Goal: Transaction & Acquisition: Book appointment/travel/reservation

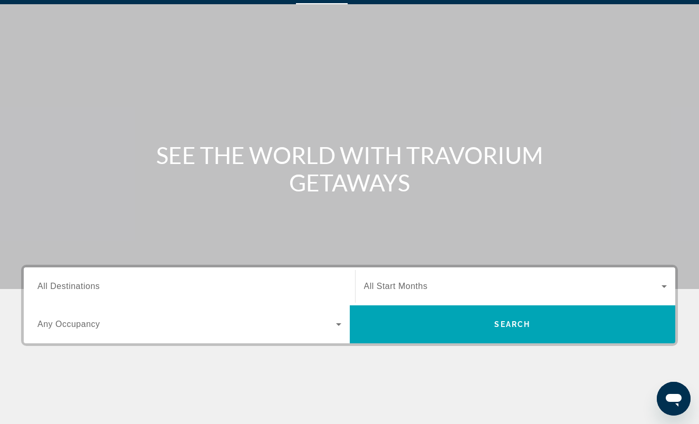
scroll to position [24, 0]
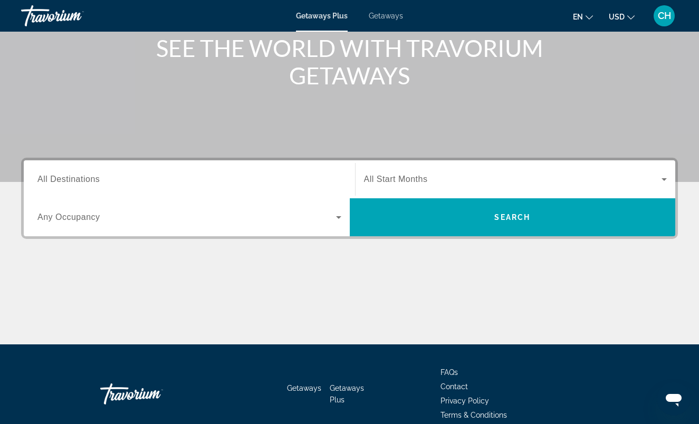
click at [93, 179] on span "All Destinations" at bounding box center [68, 179] width 62 height 9
click at [93, 179] on input "Destination All Destinations" at bounding box center [189, 180] width 304 height 13
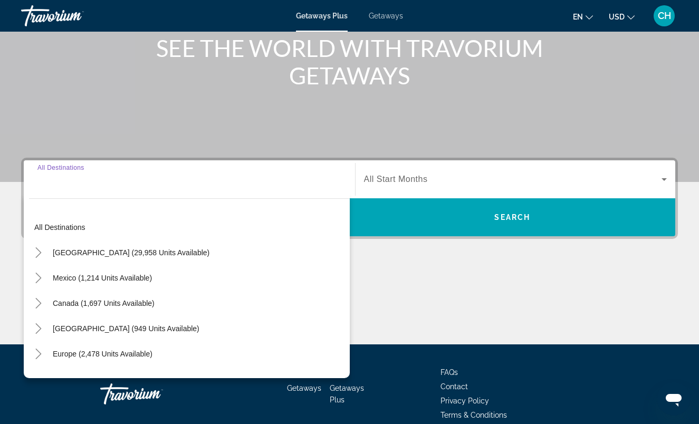
scroll to position [184, 0]
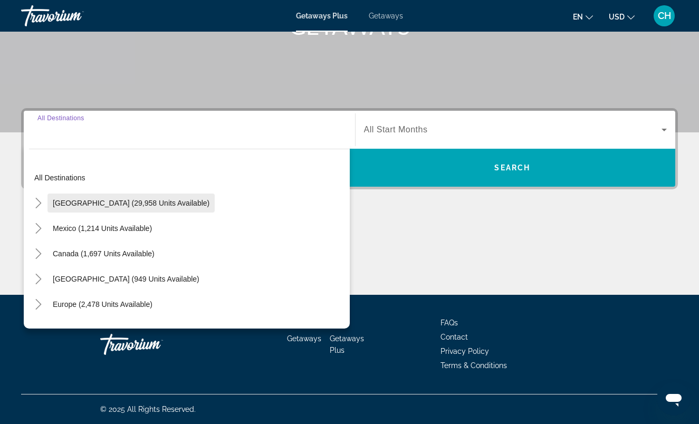
click at [129, 201] on span "[GEOGRAPHIC_DATA] (29,958 units available)" at bounding box center [131, 203] width 157 height 8
type input "**********"
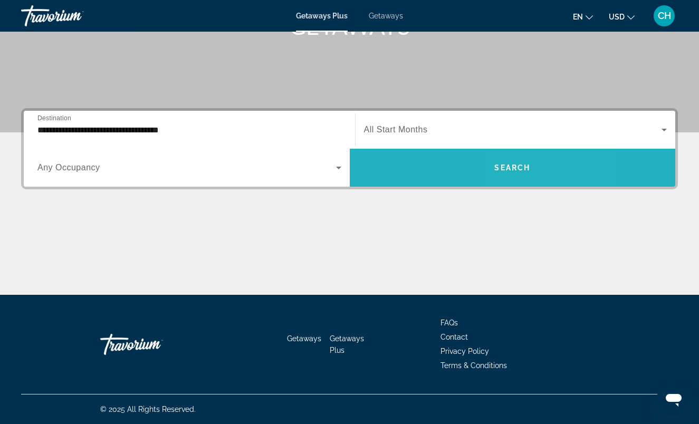
click at [524, 168] on span "Search" at bounding box center [512, 167] width 36 height 8
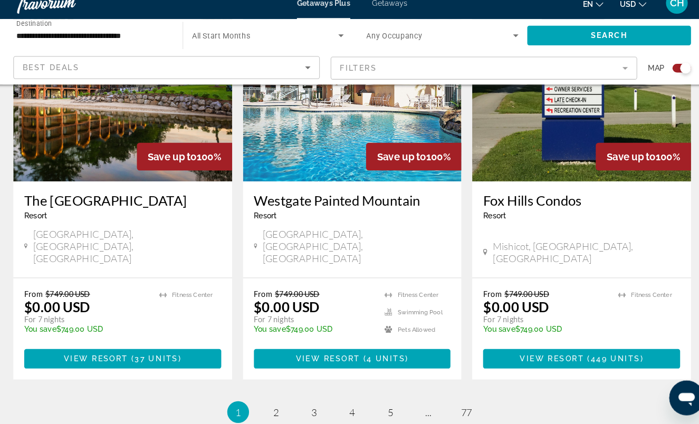
scroll to position [1670, 0]
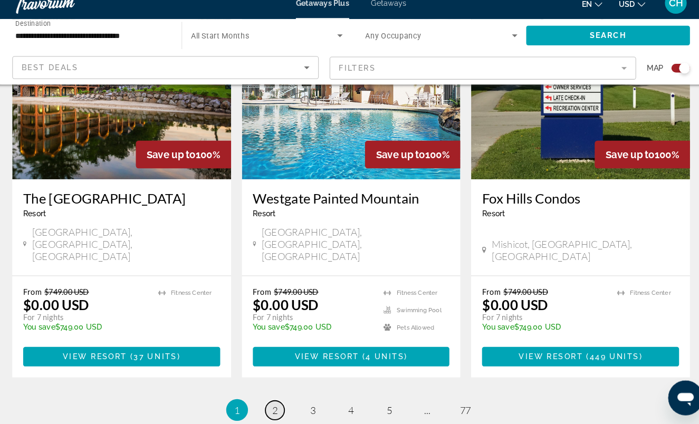
click at [266, 401] on link "page 2" at bounding box center [275, 410] width 18 height 18
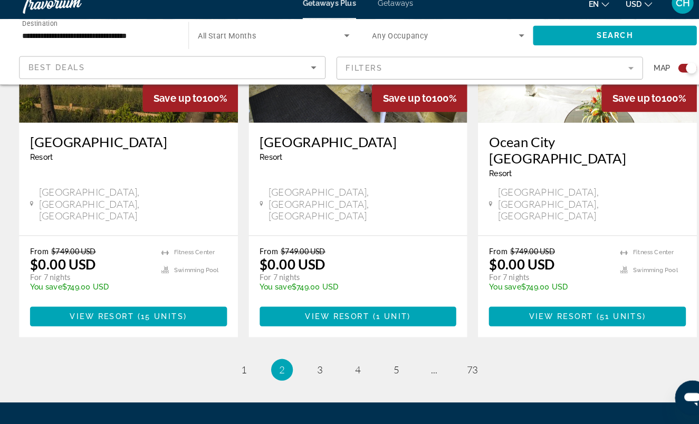
scroll to position [1673, 0]
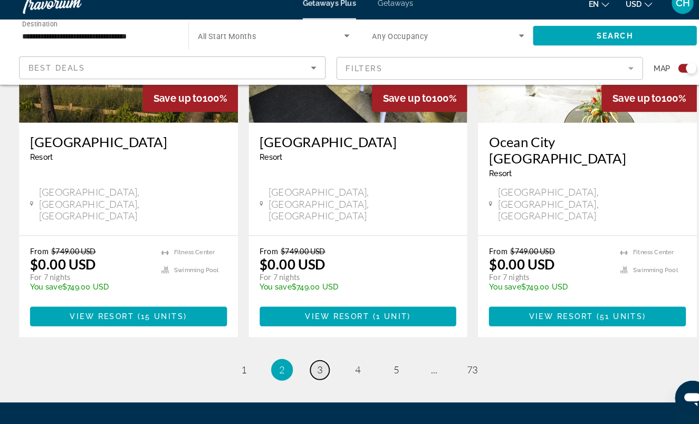
click at [310, 365] on span "3" at bounding box center [312, 371] width 5 height 12
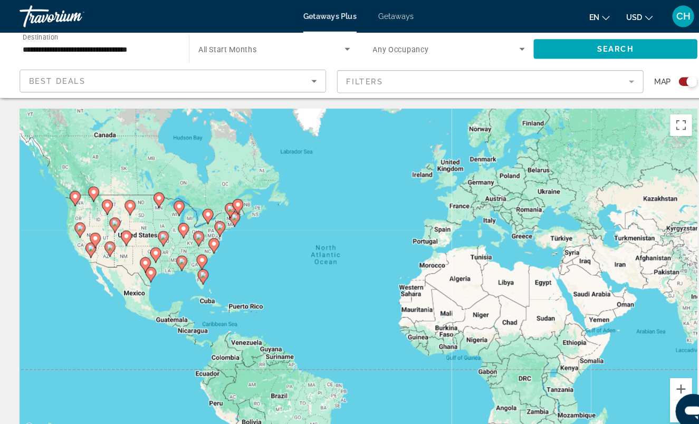
click at [296, 74] on div "Best Deals" at bounding box center [167, 78] width 274 height 13
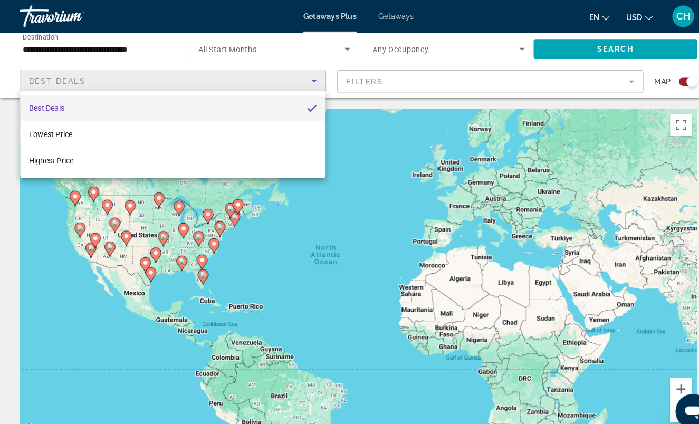
click at [371, 76] on div at bounding box center [349, 212] width 699 height 424
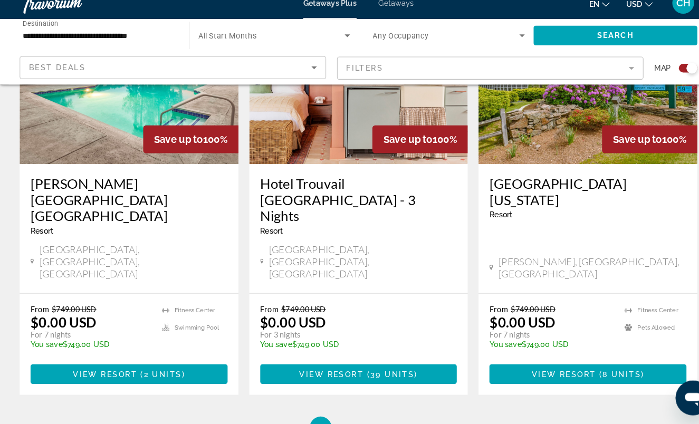
scroll to position [1704, 0]
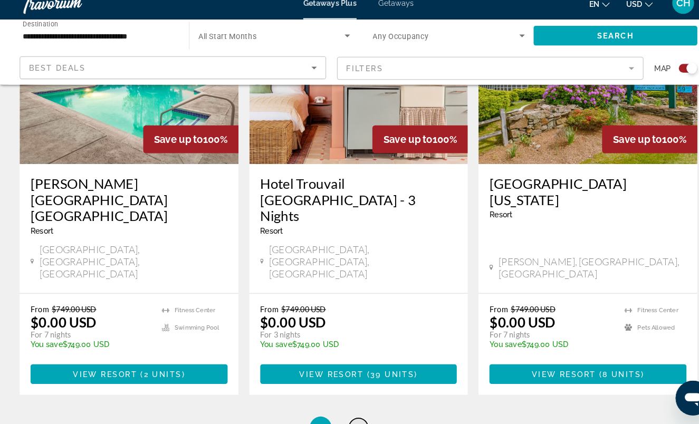
click at [347, 421] on span "4" at bounding box center [349, 427] width 5 height 12
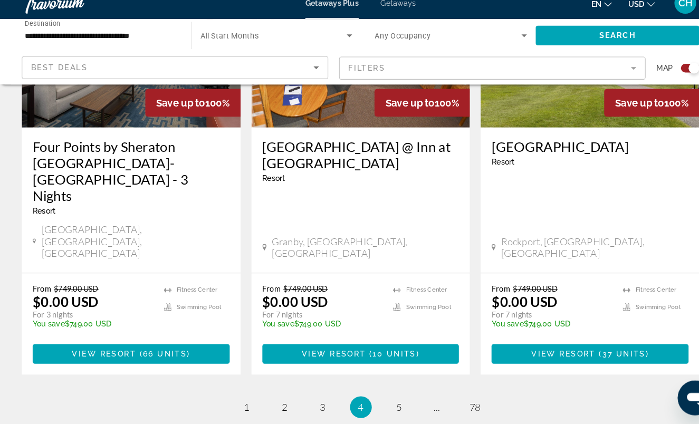
scroll to position [1654, 0]
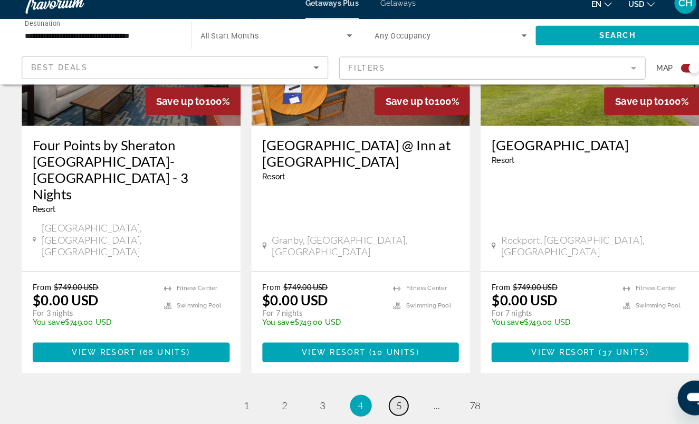
click at [382, 397] on link "page 5" at bounding box center [386, 406] width 18 height 18
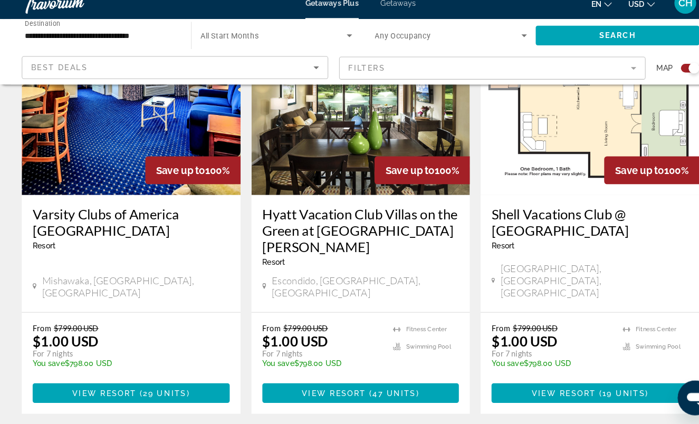
scroll to position [1605, 0]
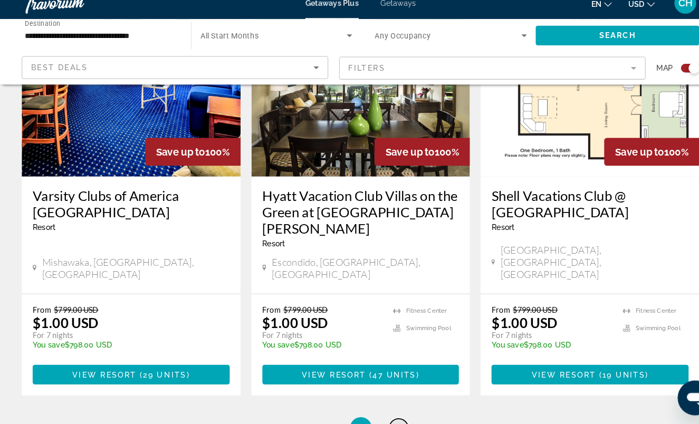
click at [389, 422] on span "6" at bounding box center [386, 428] width 5 height 12
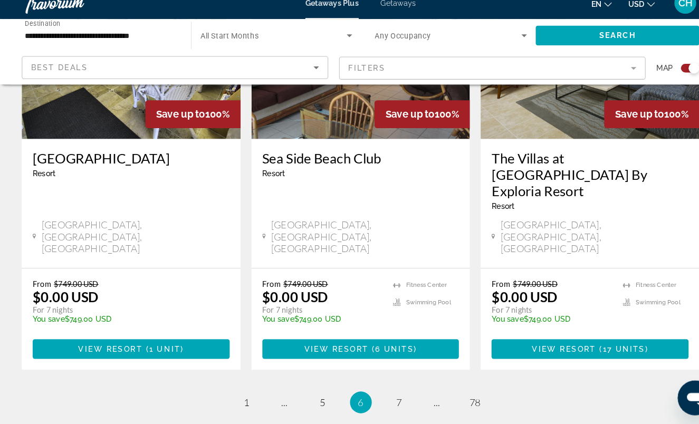
scroll to position [1720, 0]
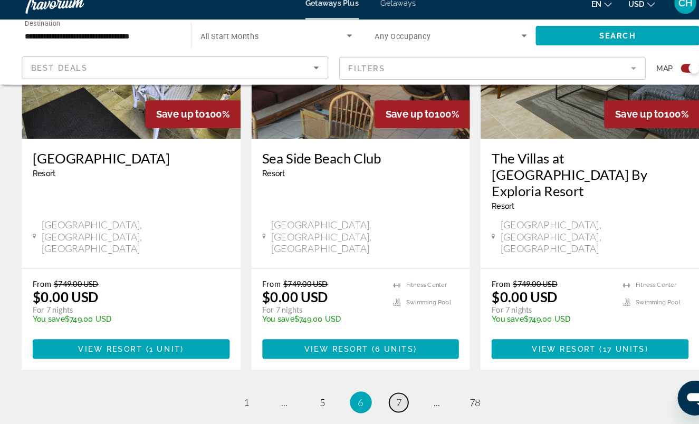
click at [384, 397] on span "7" at bounding box center [386, 403] width 5 height 12
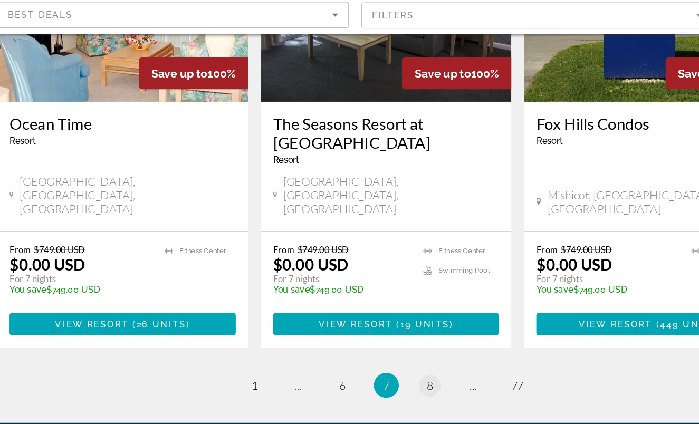
scroll to position [1689, 0]
click at [384, 386] on span "8" at bounding box center [386, 392] width 5 height 12
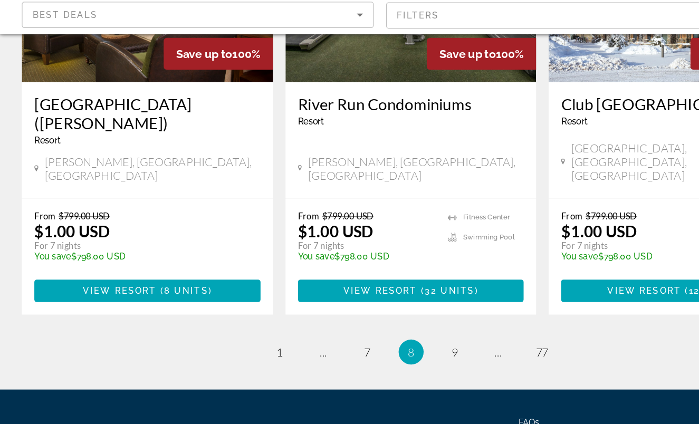
scroll to position [1673, 0]
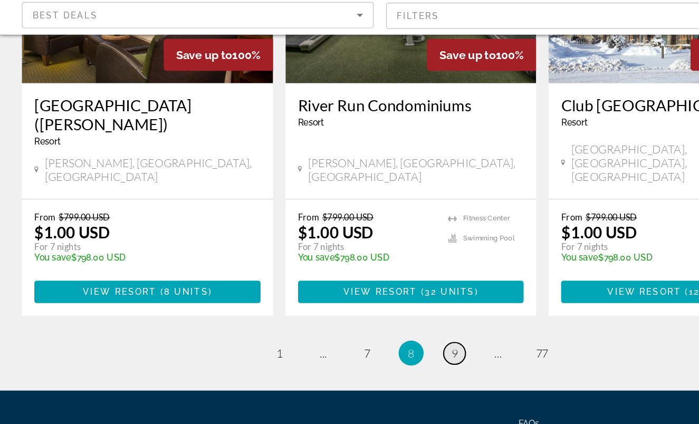
click at [385, 358] on span "9" at bounding box center [386, 364] width 5 height 12
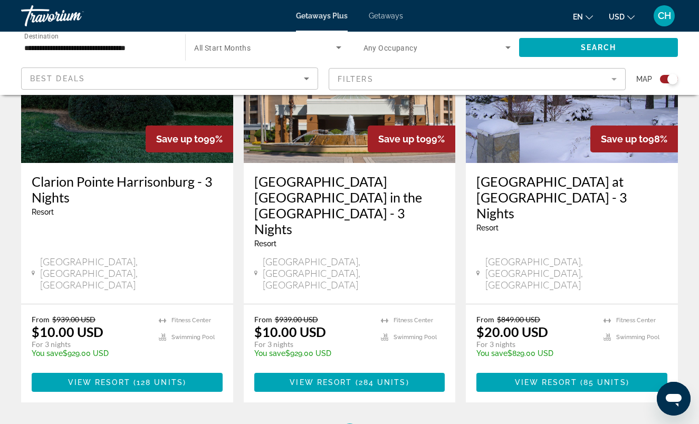
scroll to position [1736, 0]
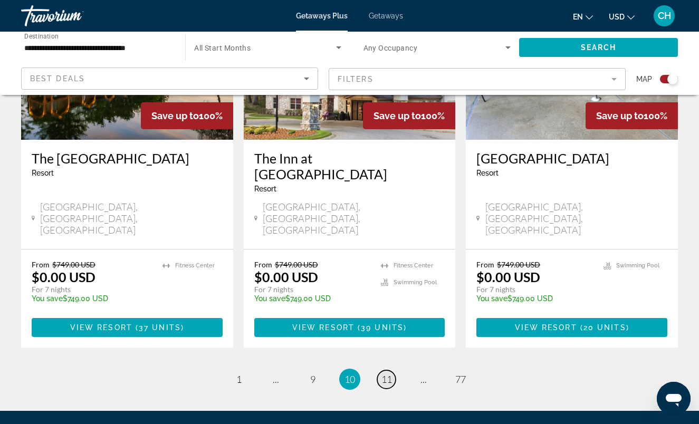
scroll to position [1673, 0]
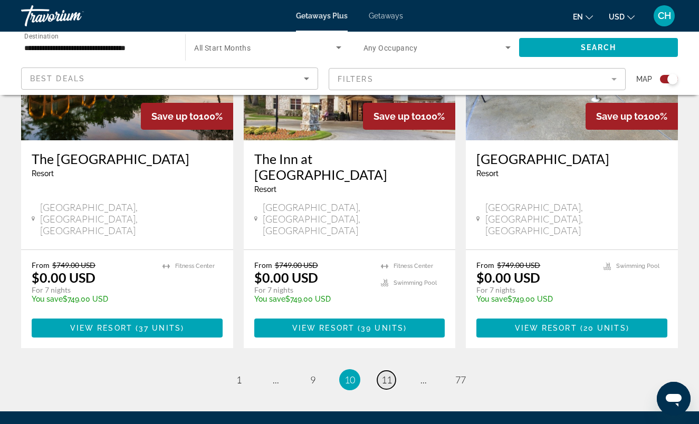
click at [382, 374] on span "11" at bounding box center [386, 380] width 11 height 12
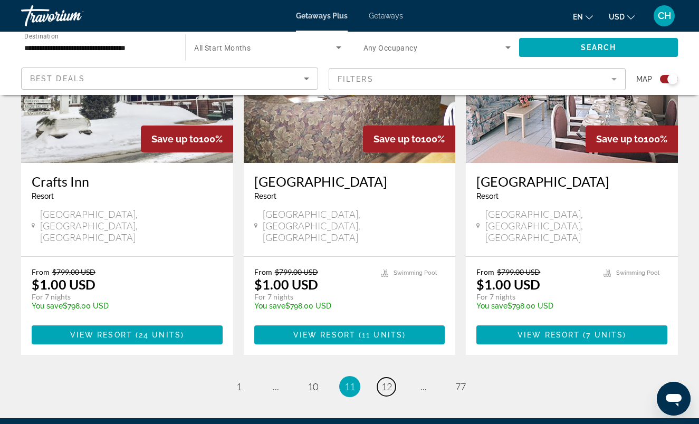
scroll to position [1657, 0]
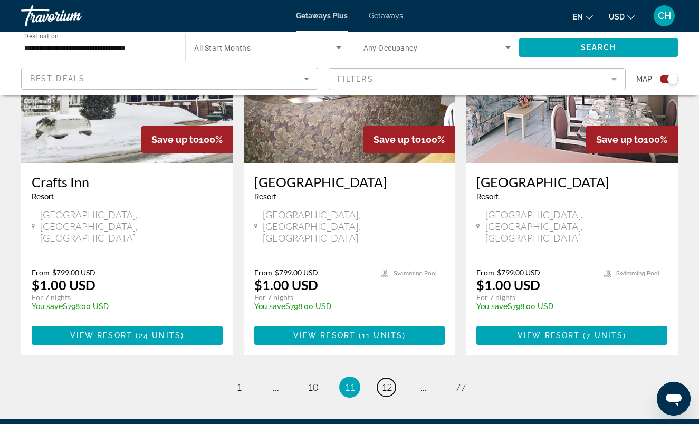
click at [382, 381] on span "12" at bounding box center [386, 387] width 11 height 12
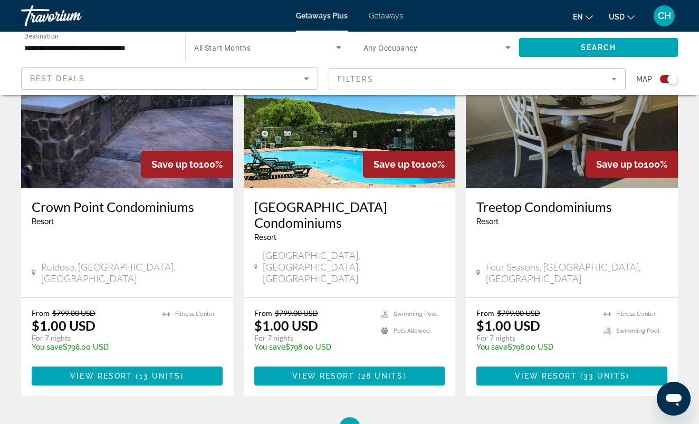
scroll to position [1634, 0]
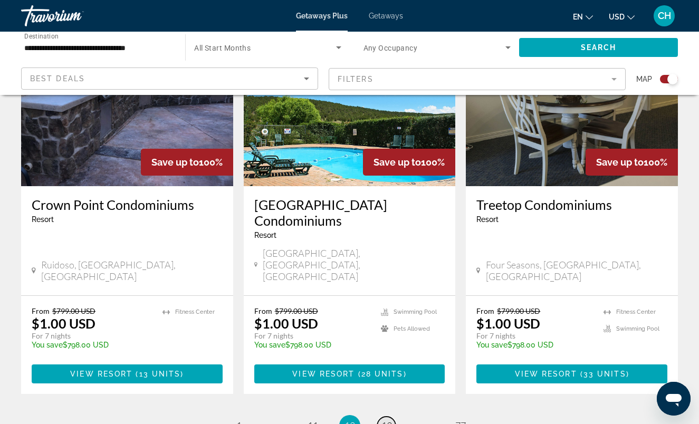
click at [385, 420] on span "13" at bounding box center [386, 426] width 11 height 12
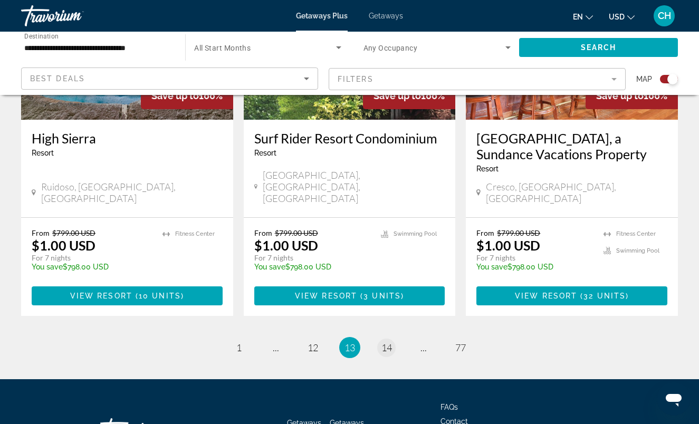
scroll to position [1689, 0]
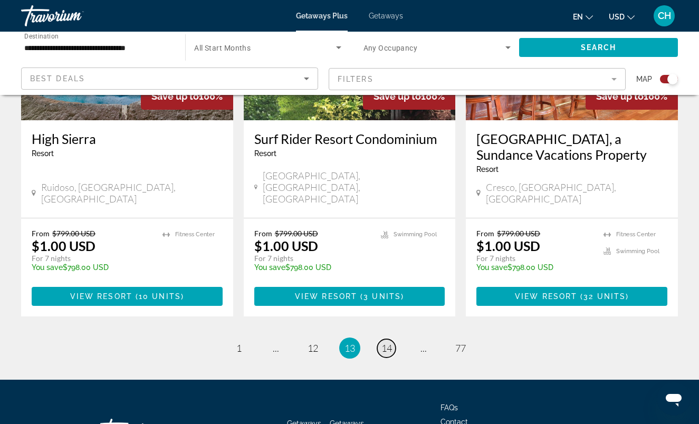
click at [387, 342] on span "14" at bounding box center [386, 348] width 11 height 12
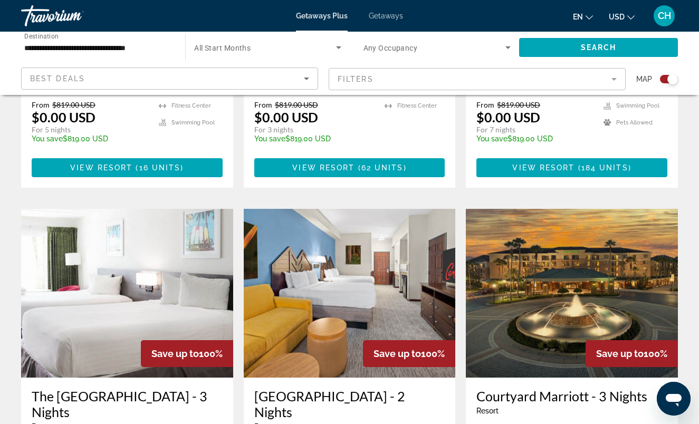
scroll to position [1091, 0]
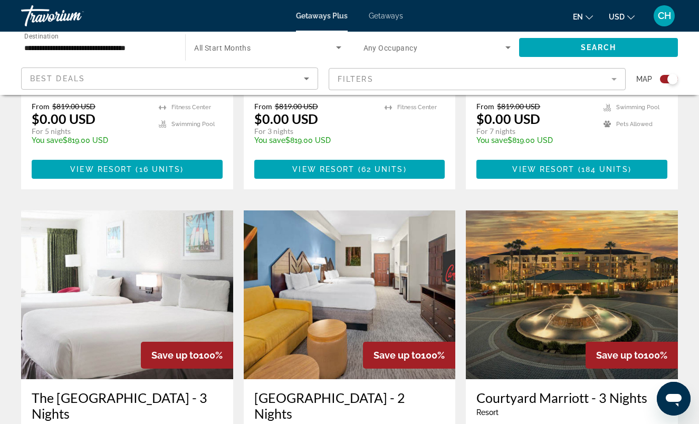
click at [556, 238] on img "Main content" at bounding box center [572, 294] width 212 height 169
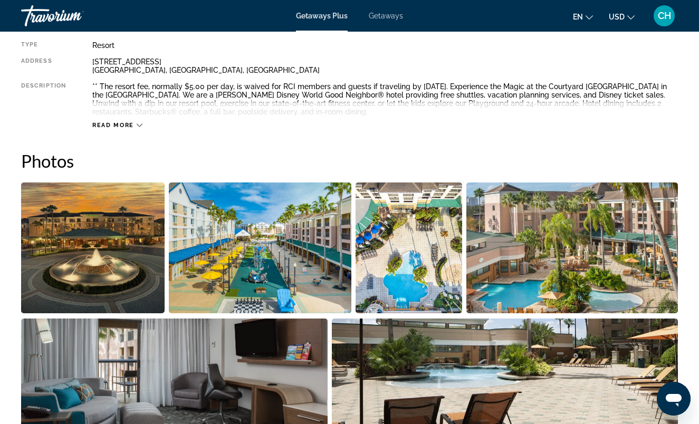
scroll to position [581, 0]
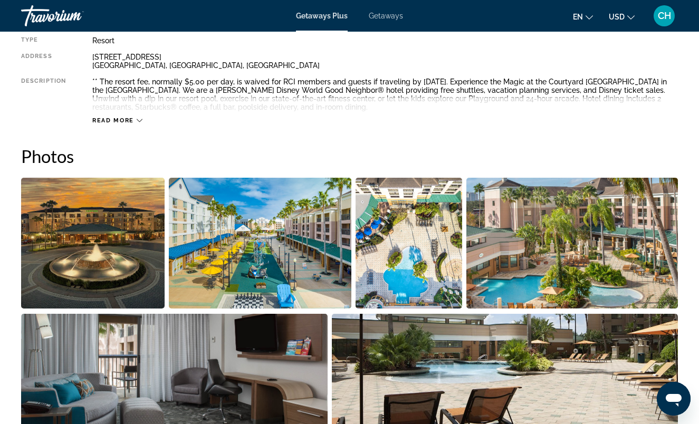
click at [278, 201] on img "Open full-screen image slider" at bounding box center [260, 243] width 183 height 131
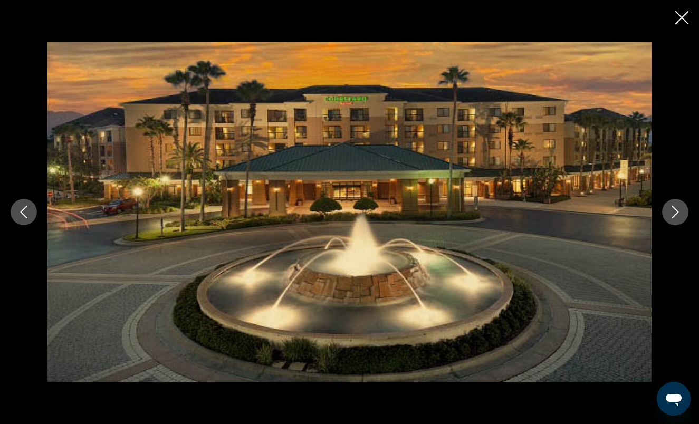
click at [672, 207] on icon "Next image" at bounding box center [675, 212] width 13 height 13
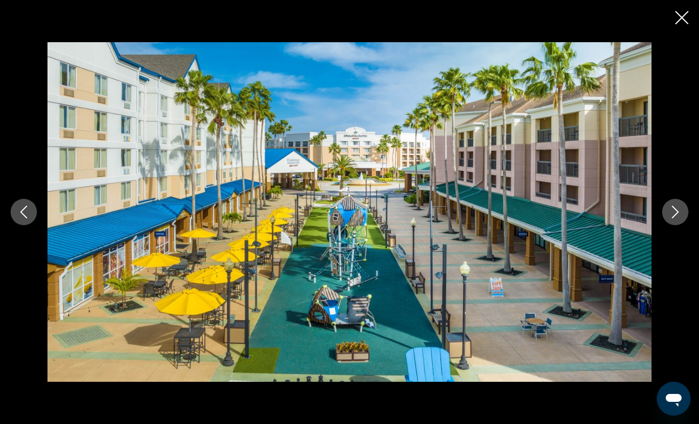
click at [675, 209] on icon "Next image" at bounding box center [675, 212] width 7 height 13
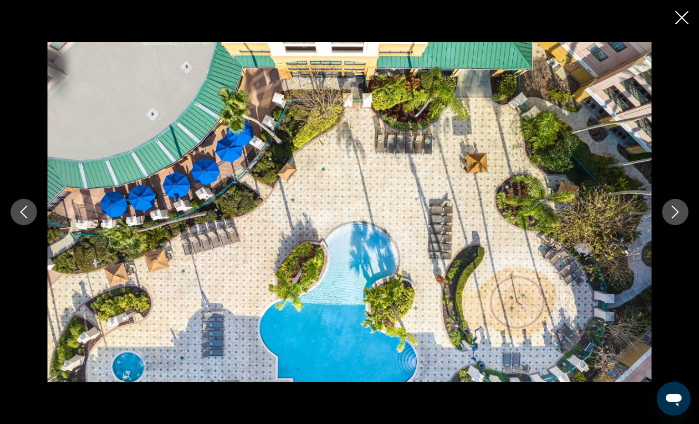
click at [675, 209] on icon "Next image" at bounding box center [675, 212] width 7 height 13
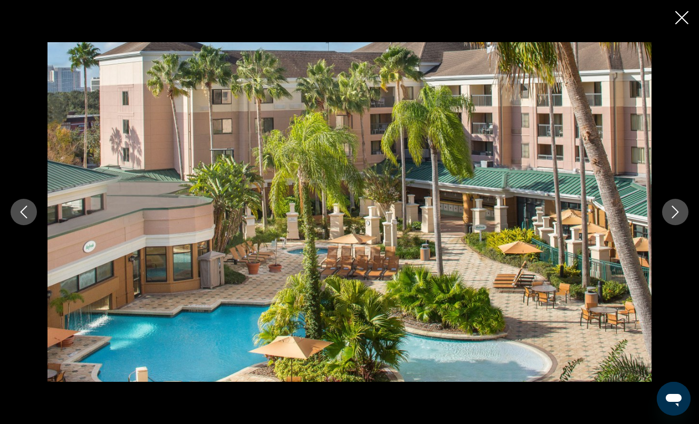
click at [675, 209] on icon "Next image" at bounding box center [675, 212] width 7 height 13
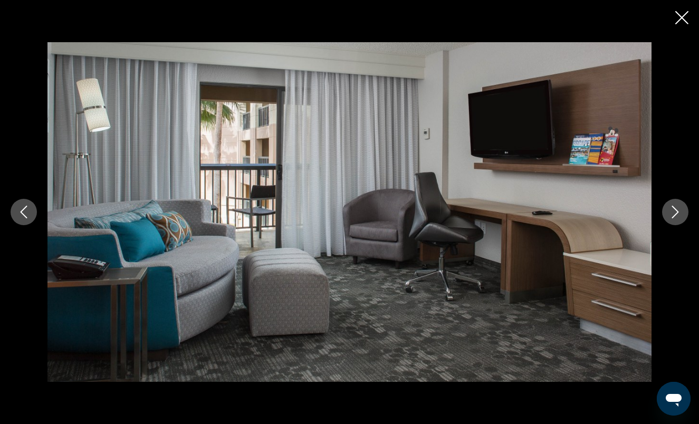
click at [675, 209] on icon "Next image" at bounding box center [675, 212] width 7 height 13
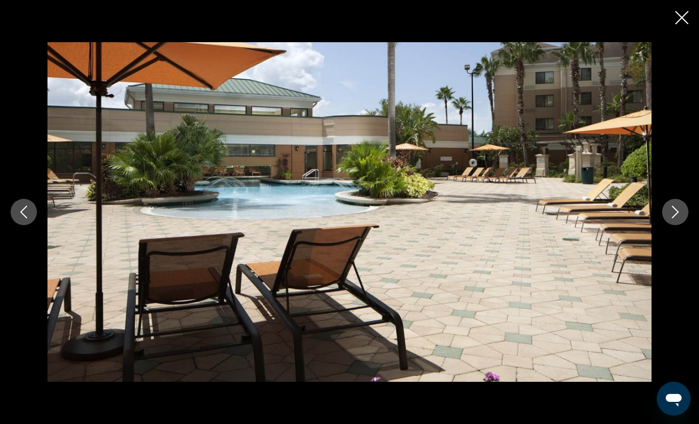
click at [675, 209] on icon "Next image" at bounding box center [675, 212] width 7 height 13
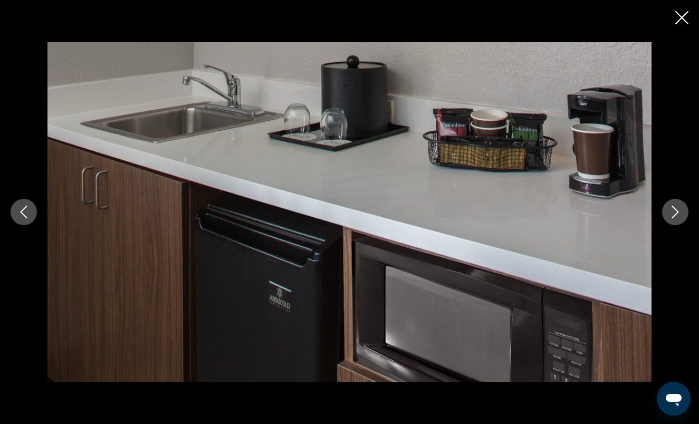
click at [675, 209] on icon "Next image" at bounding box center [675, 212] width 7 height 13
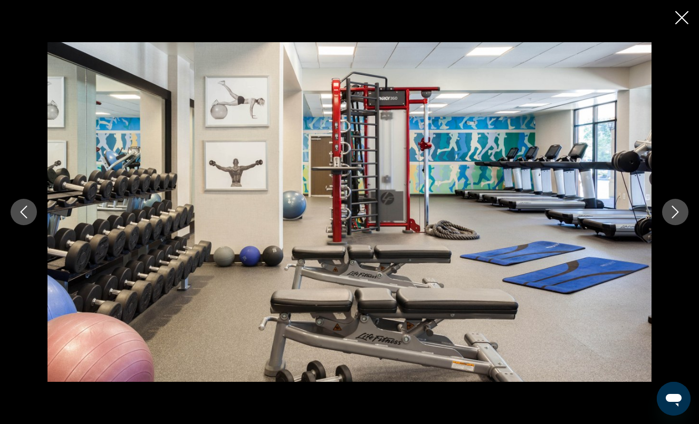
click at [675, 209] on icon "Next image" at bounding box center [675, 212] width 7 height 13
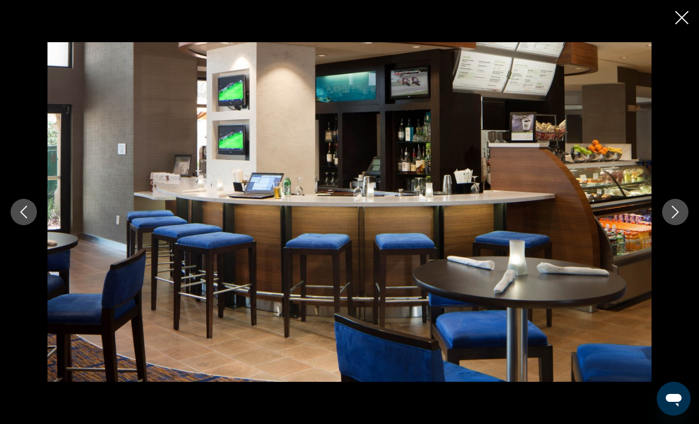
click at [675, 209] on icon "Next image" at bounding box center [675, 212] width 7 height 13
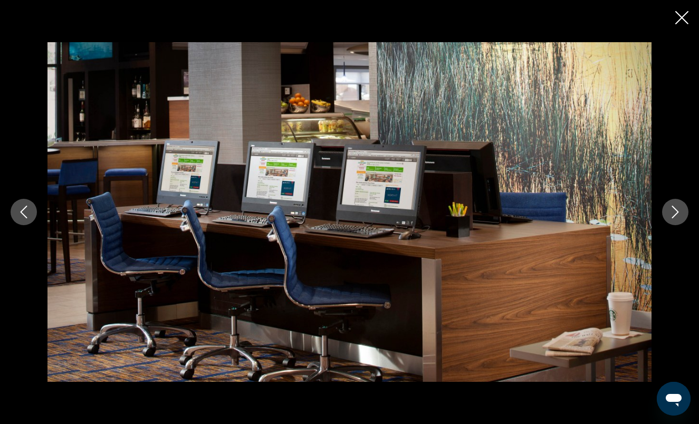
click at [675, 209] on icon "Next image" at bounding box center [675, 212] width 7 height 13
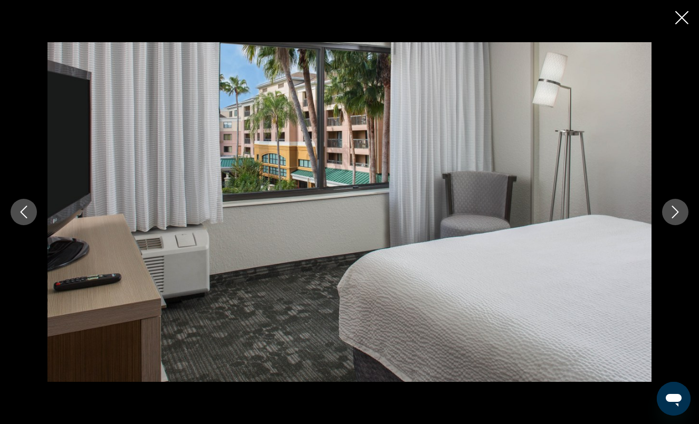
click at [675, 210] on icon "Next image" at bounding box center [675, 212] width 13 height 13
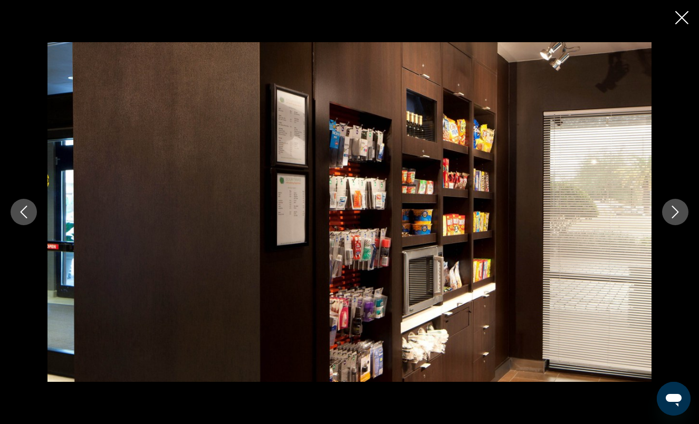
click at [675, 210] on icon "Next image" at bounding box center [675, 212] width 13 height 13
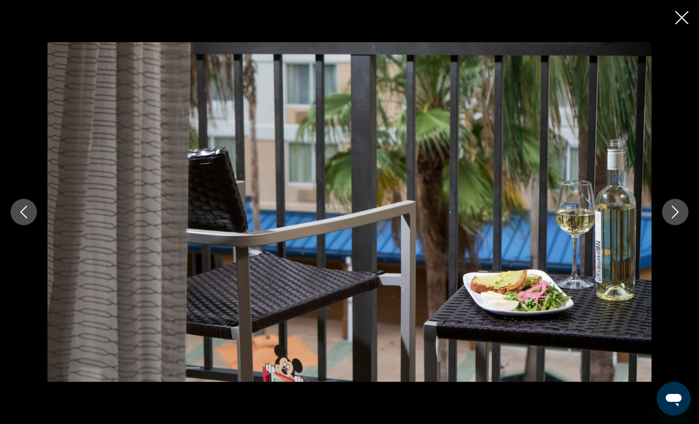
click at [675, 210] on icon "Next image" at bounding box center [675, 212] width 13 height 13
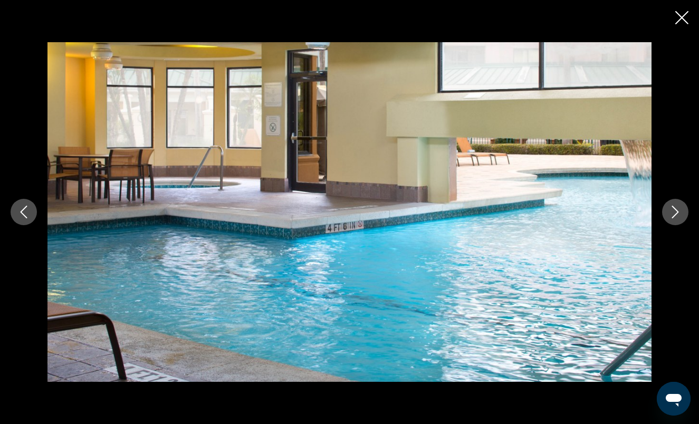
click at [675, 210] on icon "Next image" at bounding box center [675, 212] width 13 height 13
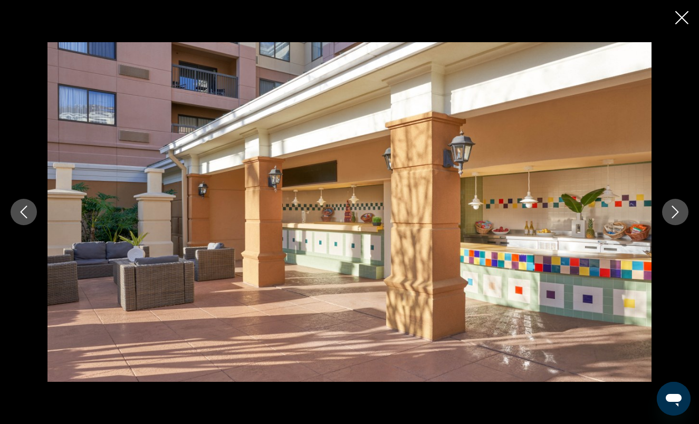
click at [675, 210] on icon "Next image" at bounding box center [675, 212] width 13 height 13
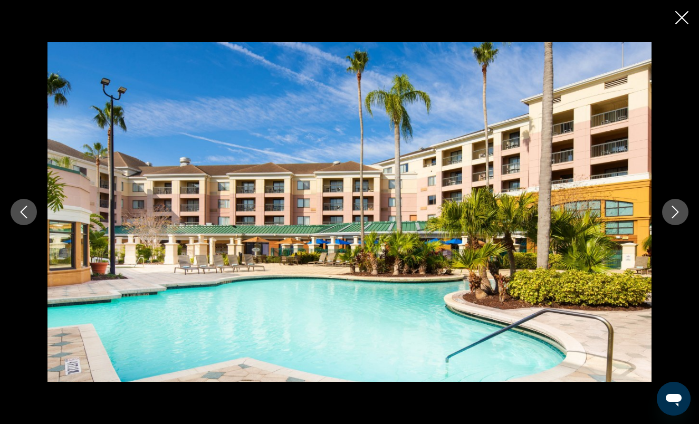
click at [675, 210] on icon "Next image" at bounding box center [675, 212] width 13 height 13
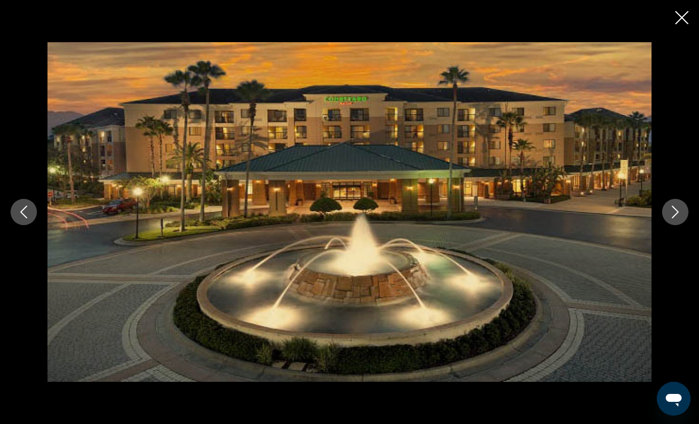
click at [675, 210] on icon "Next image" at bounding box center [675, 212] width 13 height 13
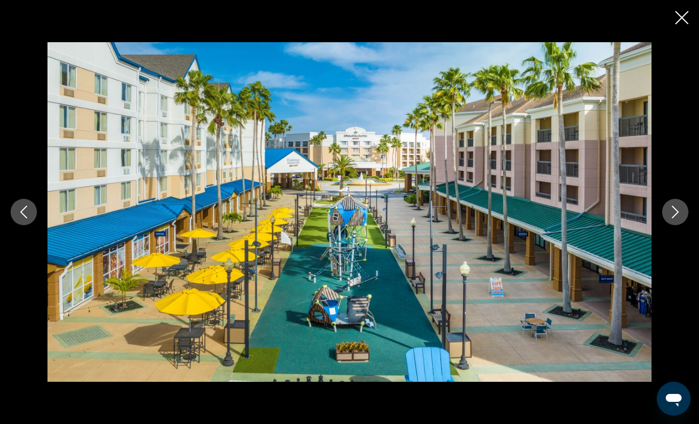
click at [674, 17] on div "prev next" at bounding box center [349, 212] width 699 height 424
click at [679, 17] on icon "Close slideshow" at bounding box center [681, 17] width 13 height 13
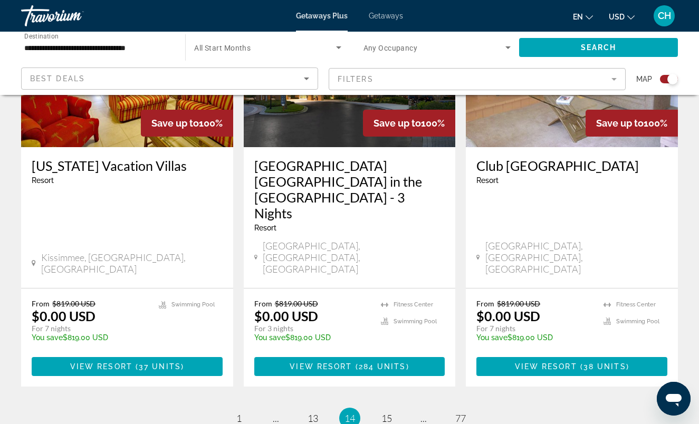
scroll to position [1720, 0]
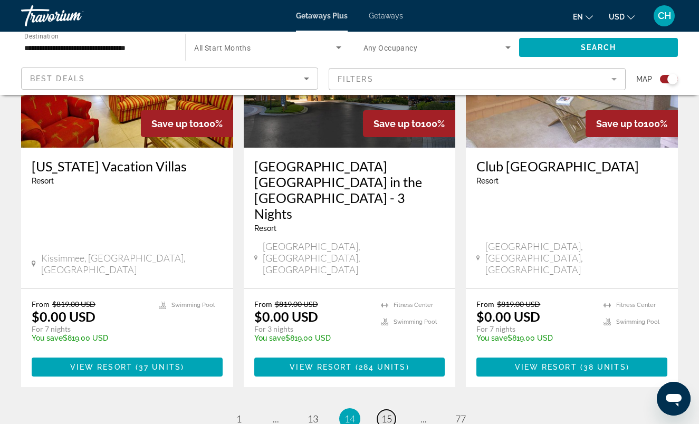
click at [383, 413] on span "15" at bounding box center [386, 419] width 11 height 12
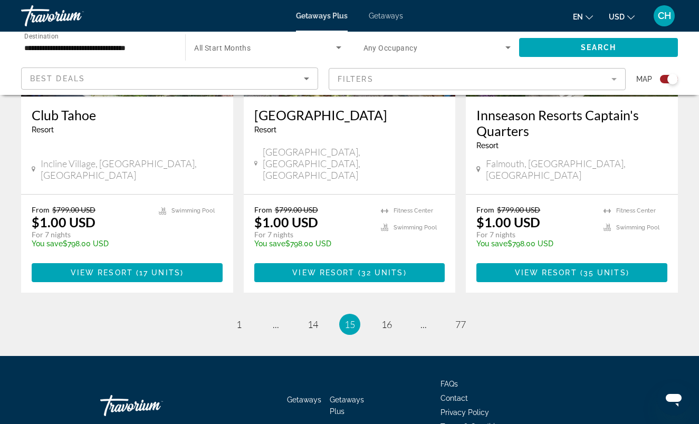
scroll to position [1689, 0]
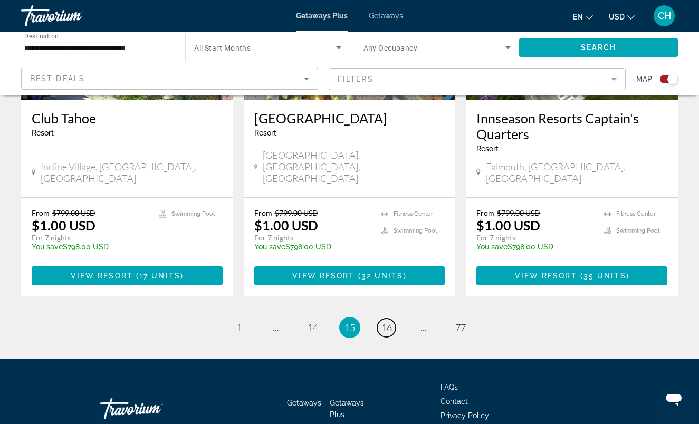
click at [383, 322] on span "16" at bounding box center [386, 328] width 11 height 12
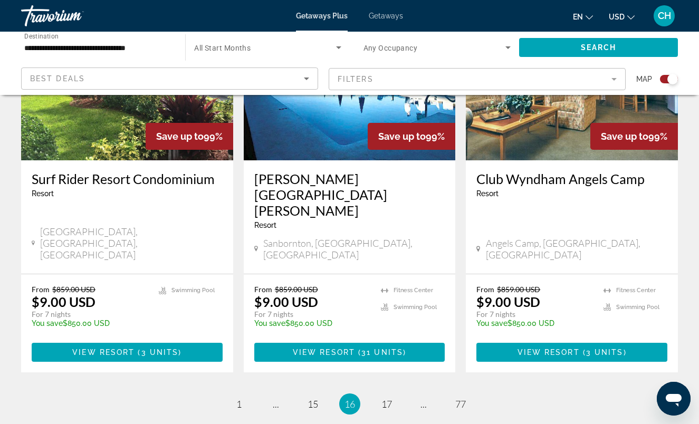
scroll to position [1649, 0]
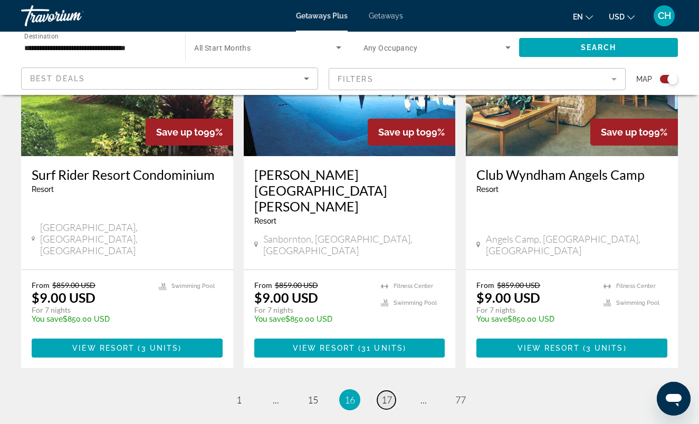
click at [387, 394] on span "17" at bounding box center [386, 400] width 11 height 12
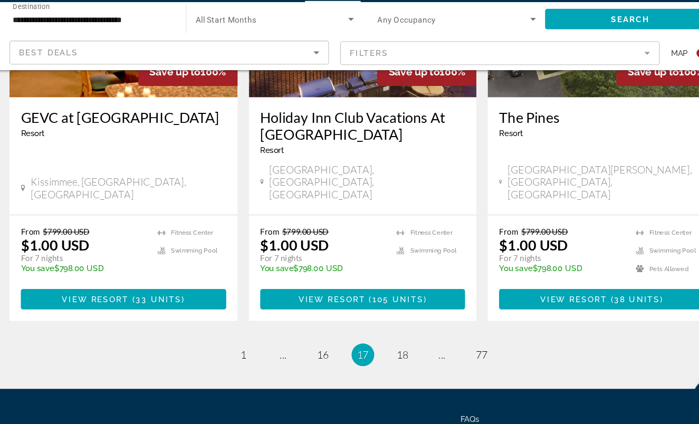
scroll to position [1704, 0]
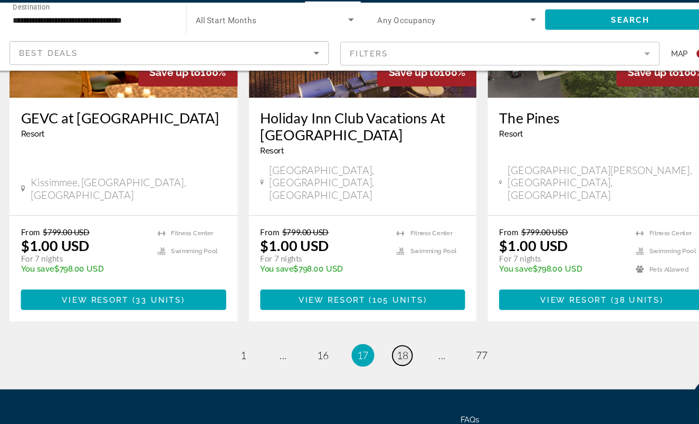
click at [381, 354] on span "18" at bounding box center [386, 360] width 11 height 12
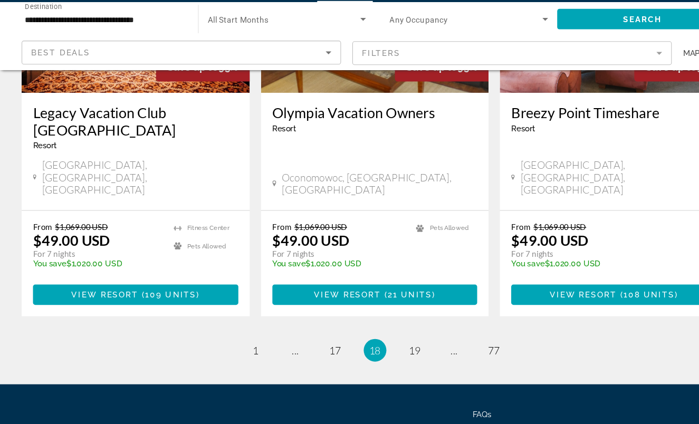
scroll to position [1698, 0]
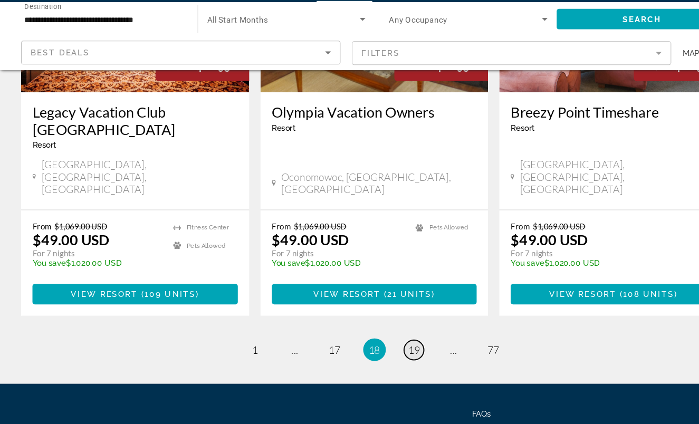
click at [384, 349] on span "19" at bounding box center [386, 355] width 11 height 12
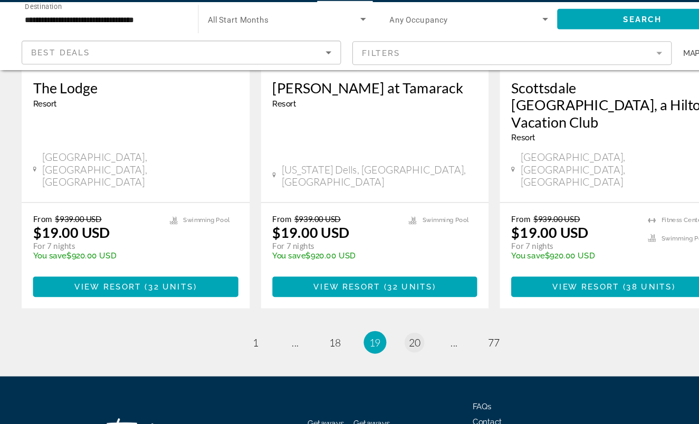
scroll to position [1704, 0]
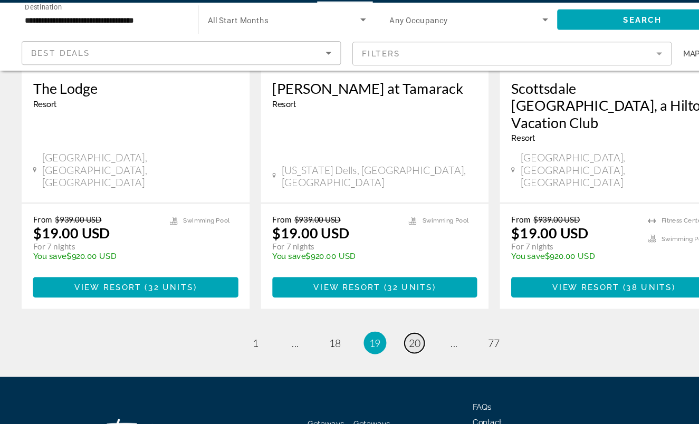
click at [380, 339] on link "page 20" at bounding box center [386, 348] width 18 height 18
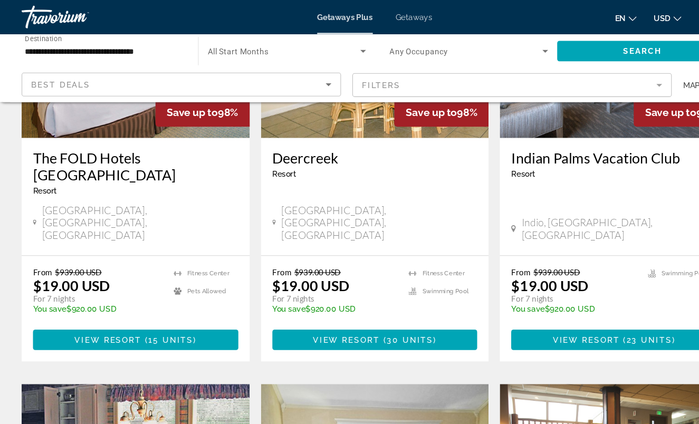
scroll to position [449, 0]
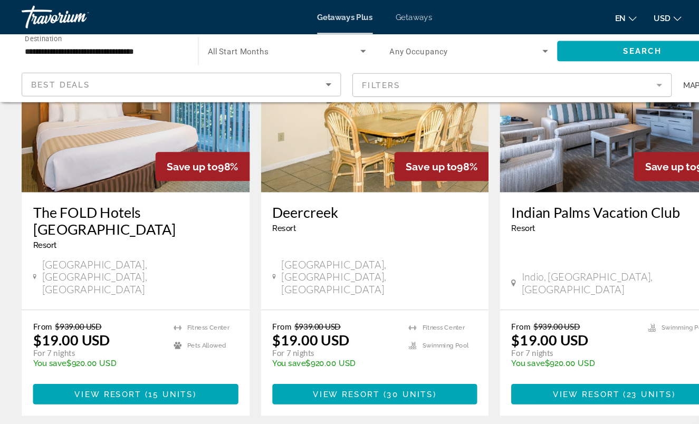
click at [387, 17] on span "Getaways" at bounding box center [386, 16] width 34 height 8
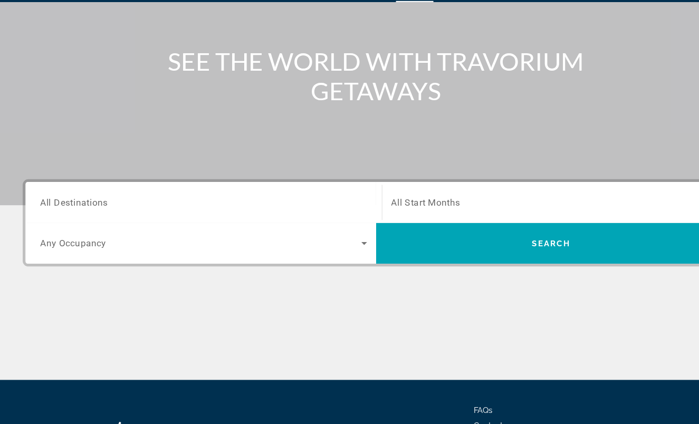
scroll to position [98, 0]
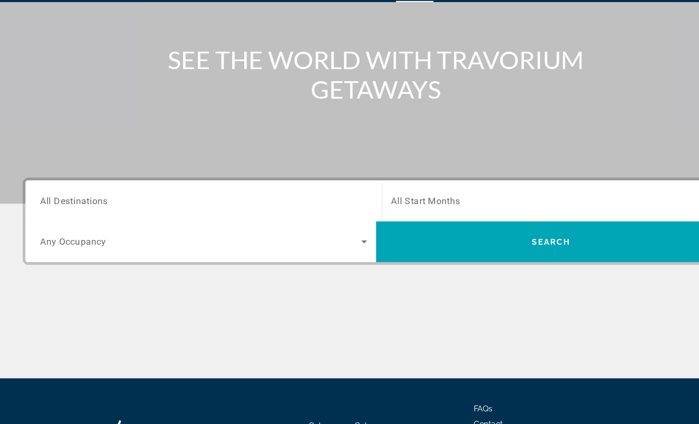
click at [208, 210] on input "Destination All Destinations" at bounding box center [189, 216] width 304 height 13
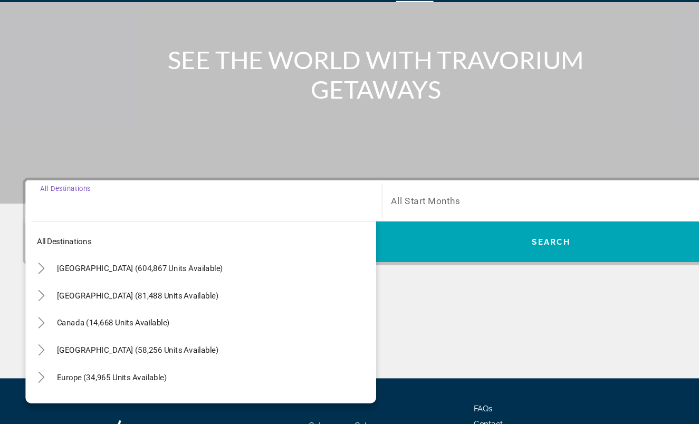
scroll to position [184, 0]
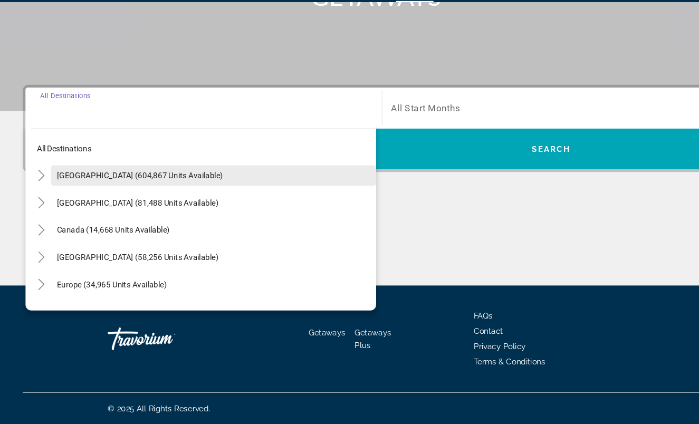
click at [149, 189] on span "[GEOGRAPHIC_DATA] (604,867 units available)" at bounding box center [130, 193] width 155 height 8
type input "**********"
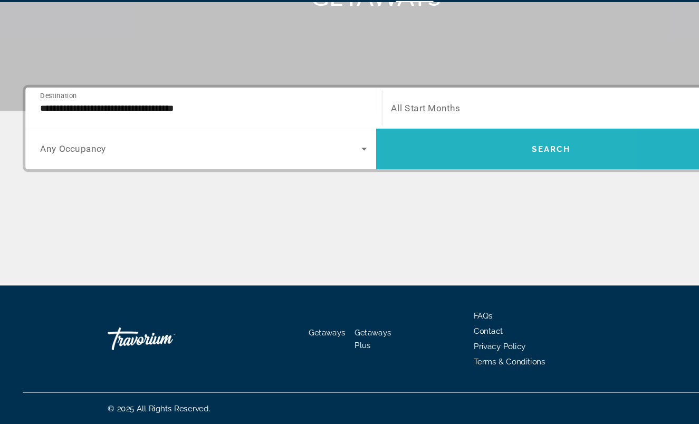
click at [447, 156] on span "Search widget" at bounding box center [513, 168] width 326 height 25
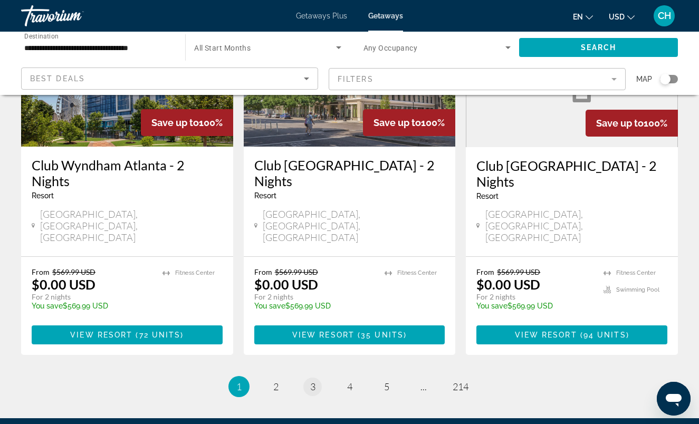
scroll to position [1379, 0]
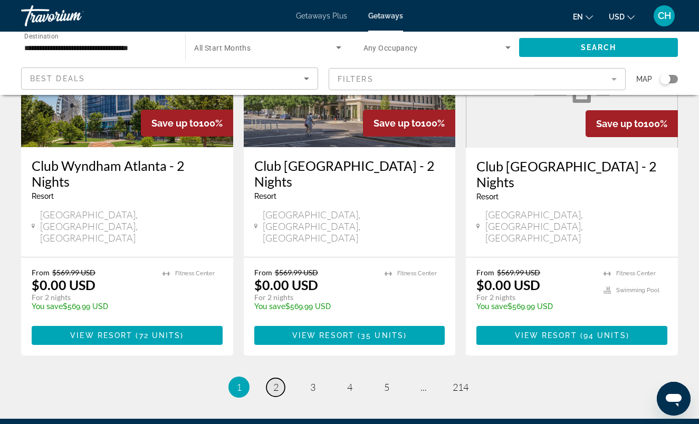
click at [273, 381] on span "2" at bounding box center [275, 387] width 5 height 12
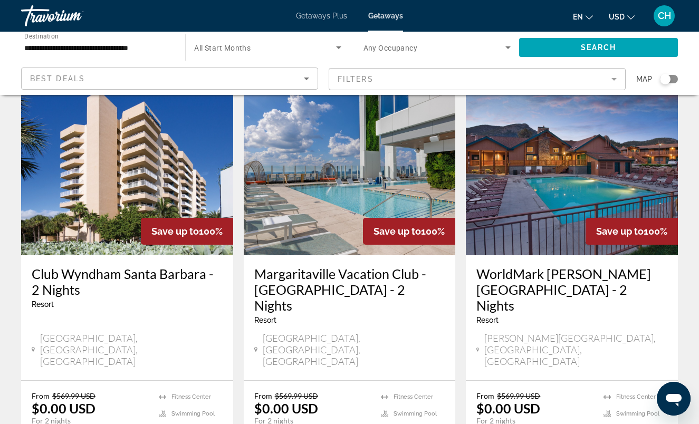
scroll to position [890, 0]
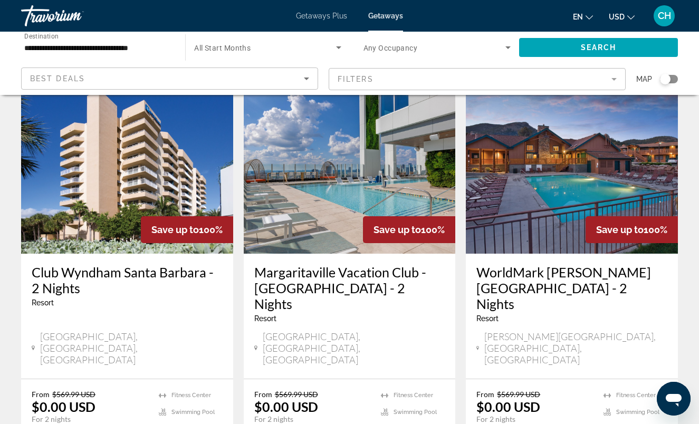
click at [659, 20] on span "CH" at bounding box center [664, 16] width 13 height 11
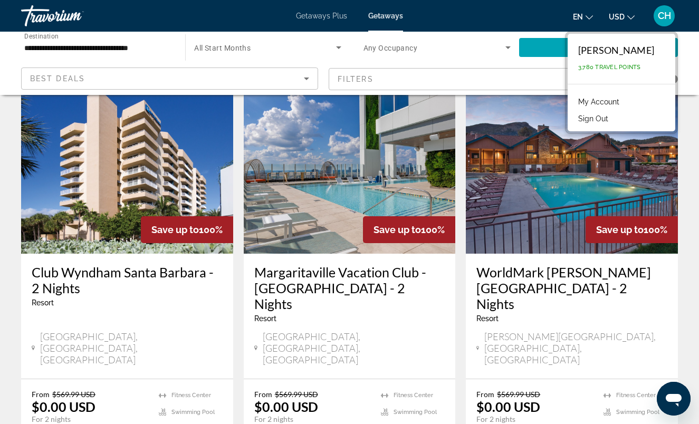
click at [610, 118] on button "Sign Out" at bounding box center [593, 119] width 41 height 14
